Goal: Information Seeking & Learning: Learn about a topic

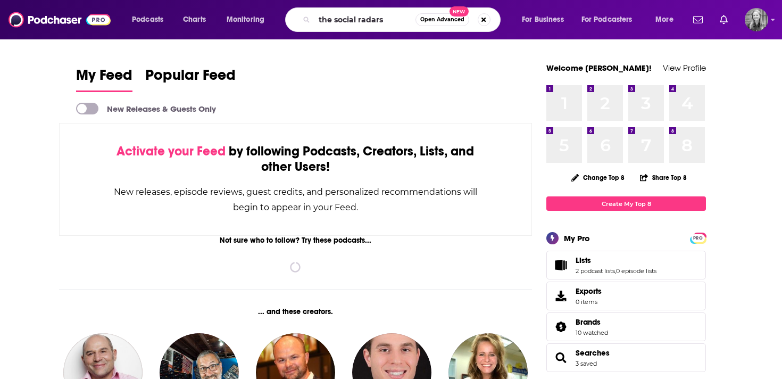
type input "the social radars"
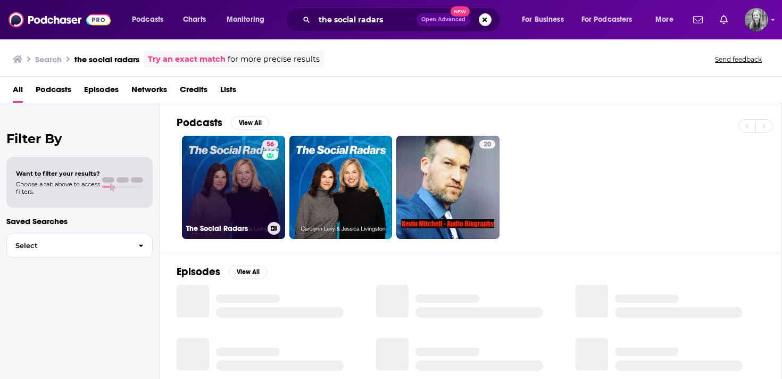
click at [217, 208] on link "56 The Social Radars" at bounding box center [233, 187] width 103 height 103
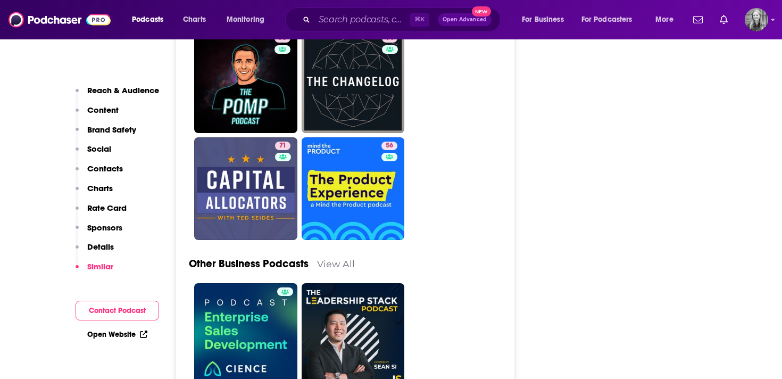
scroll to position [3015, 0]
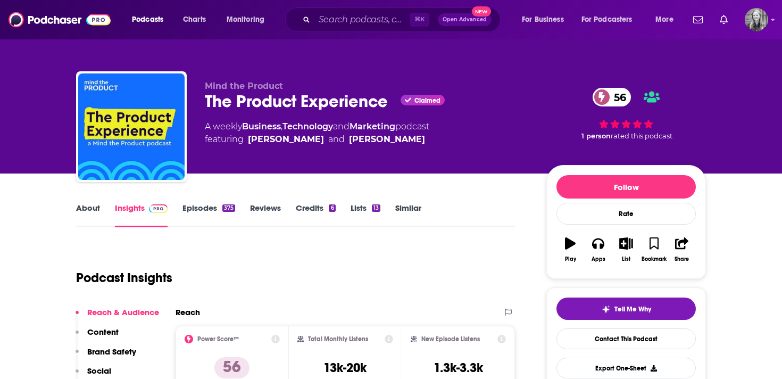
click at [87, 207] on link "About" at bounding box center [88, 215] width 24 height 24
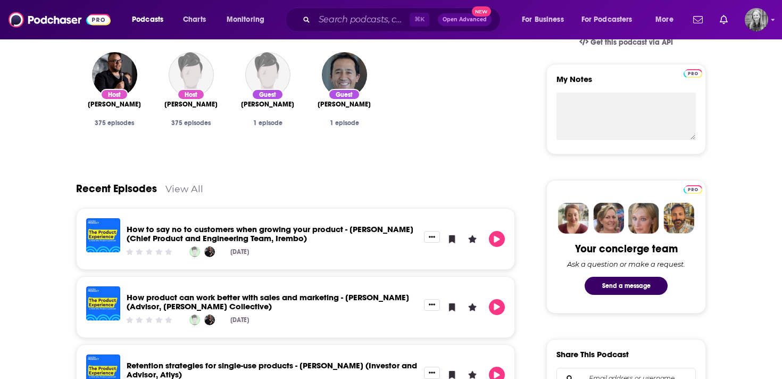
scroll to position [512, 0]
